Goal: Navigation & Orientation: Go to known website

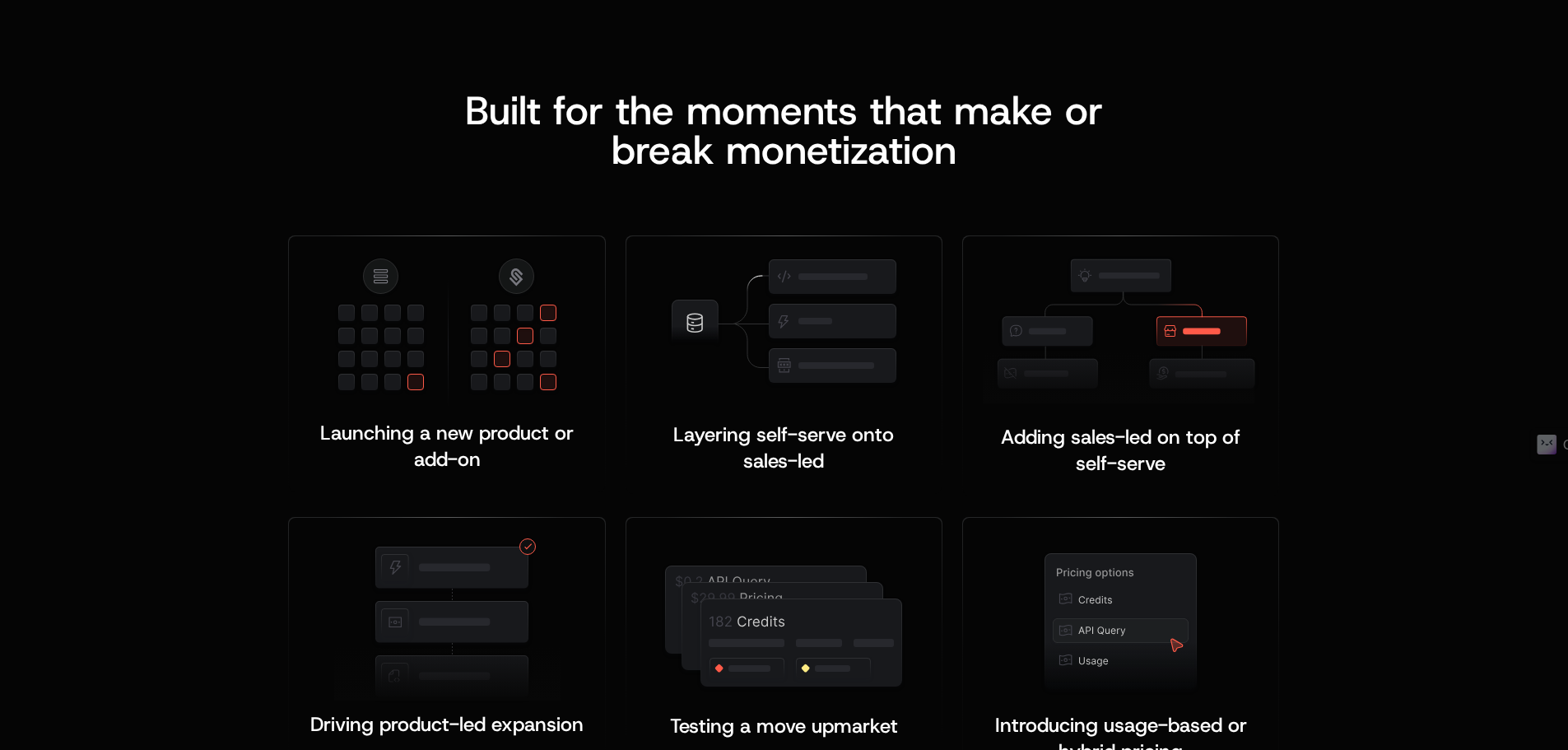
scroll to position [3047, 0]
